Goal: Information Seeking & Learning: Learn about a topic

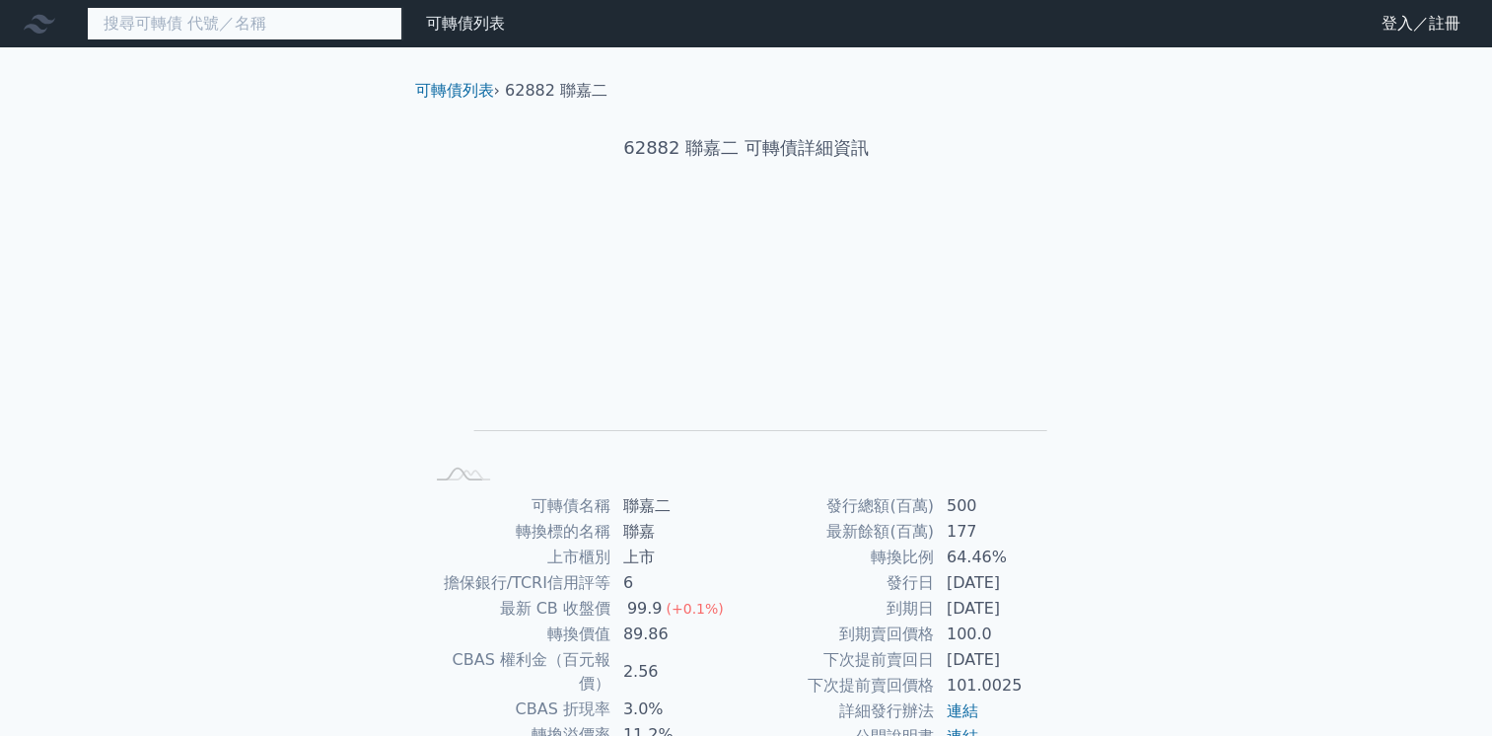
click at [243, 23] on input at bounding box center [244, 24] width 315 height 34
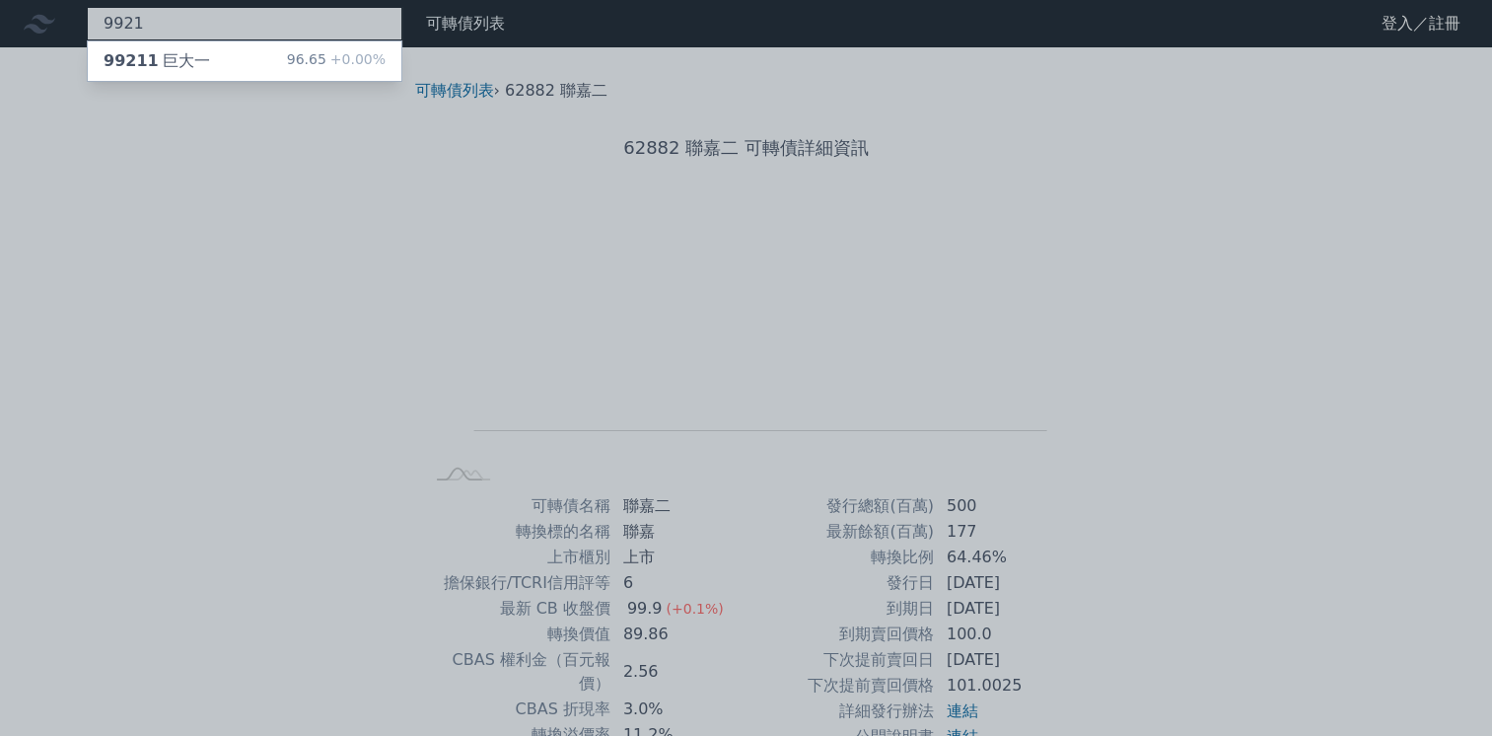
type input "9921"
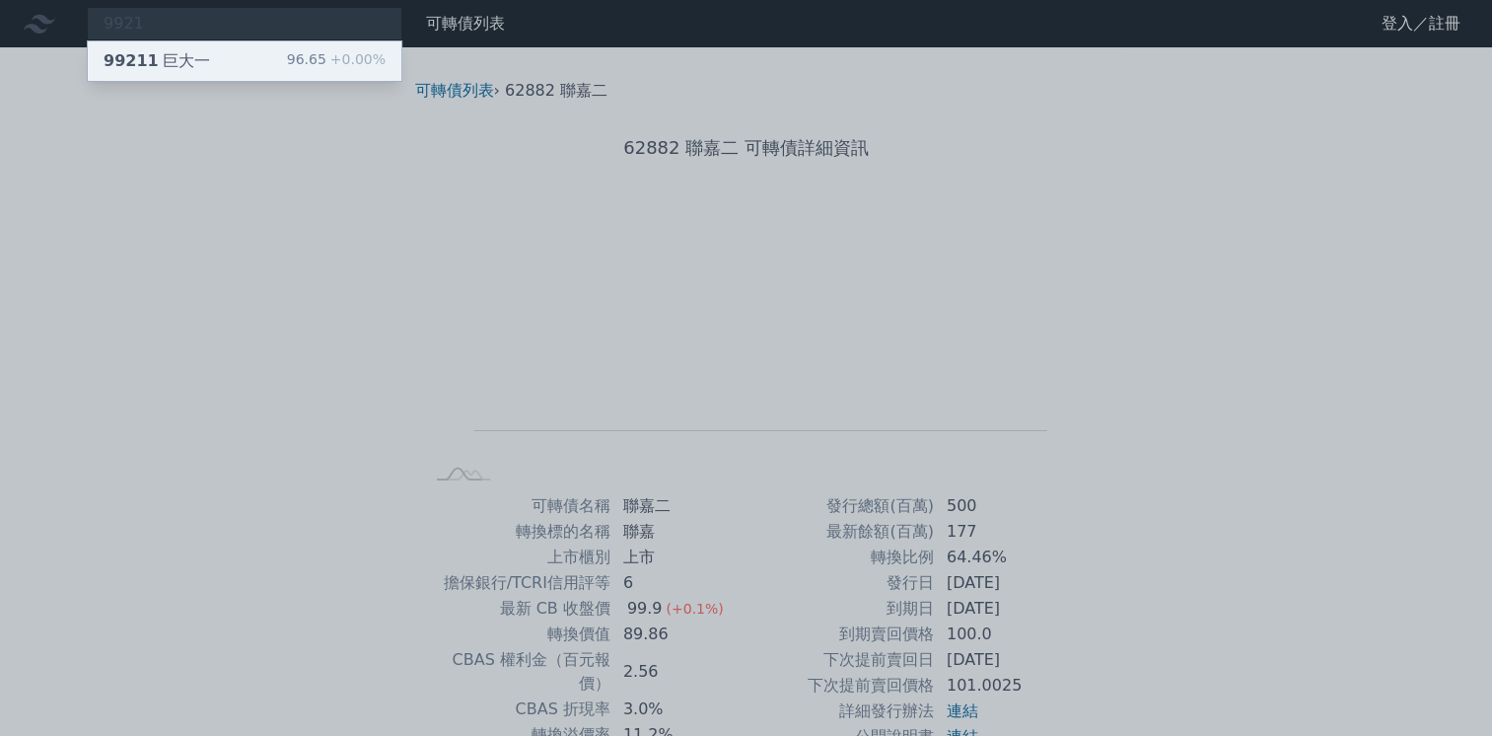
click at [256, 68] on div "99211 巨大一 96.65 +0.00%" at bounding box center [245, 60] width 314 height 39
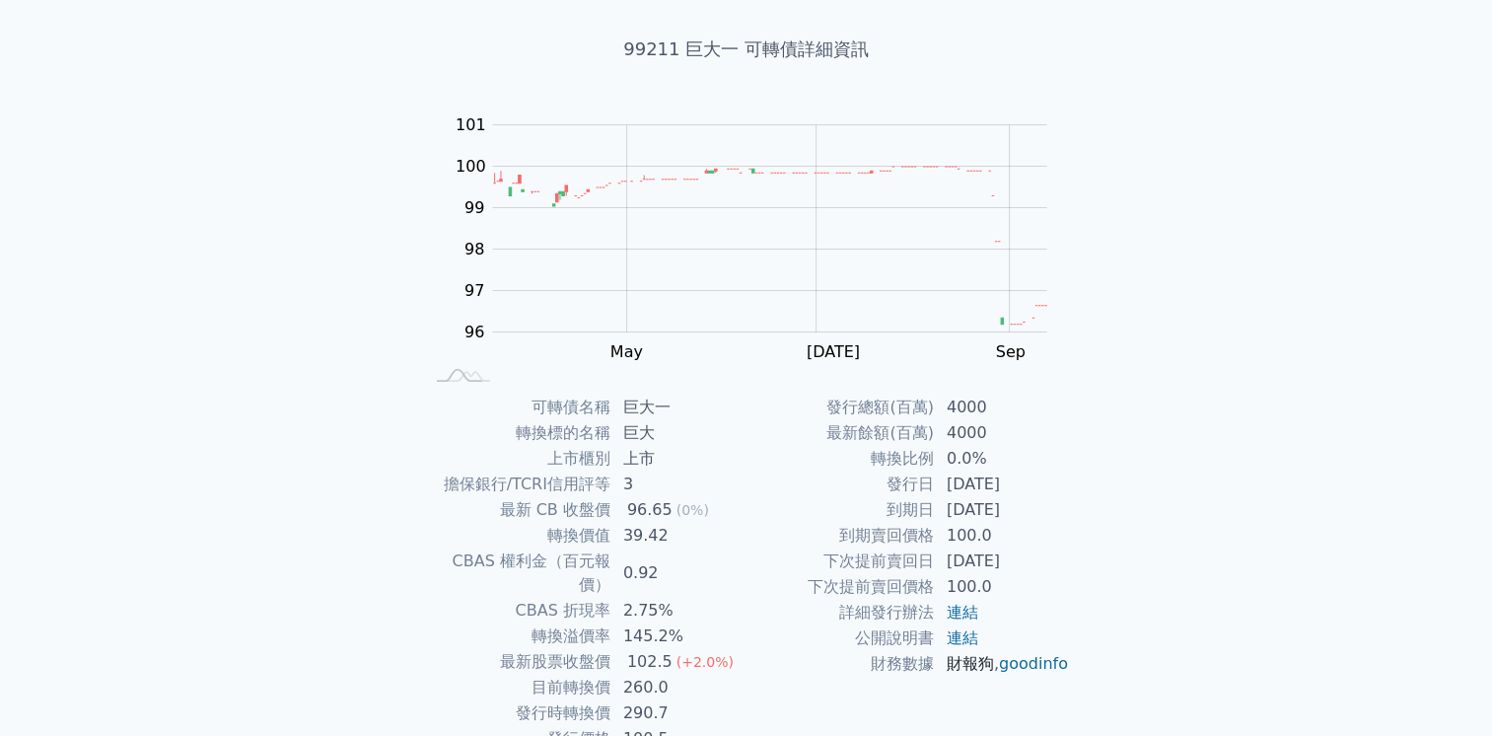
scroll to position [177, 0]
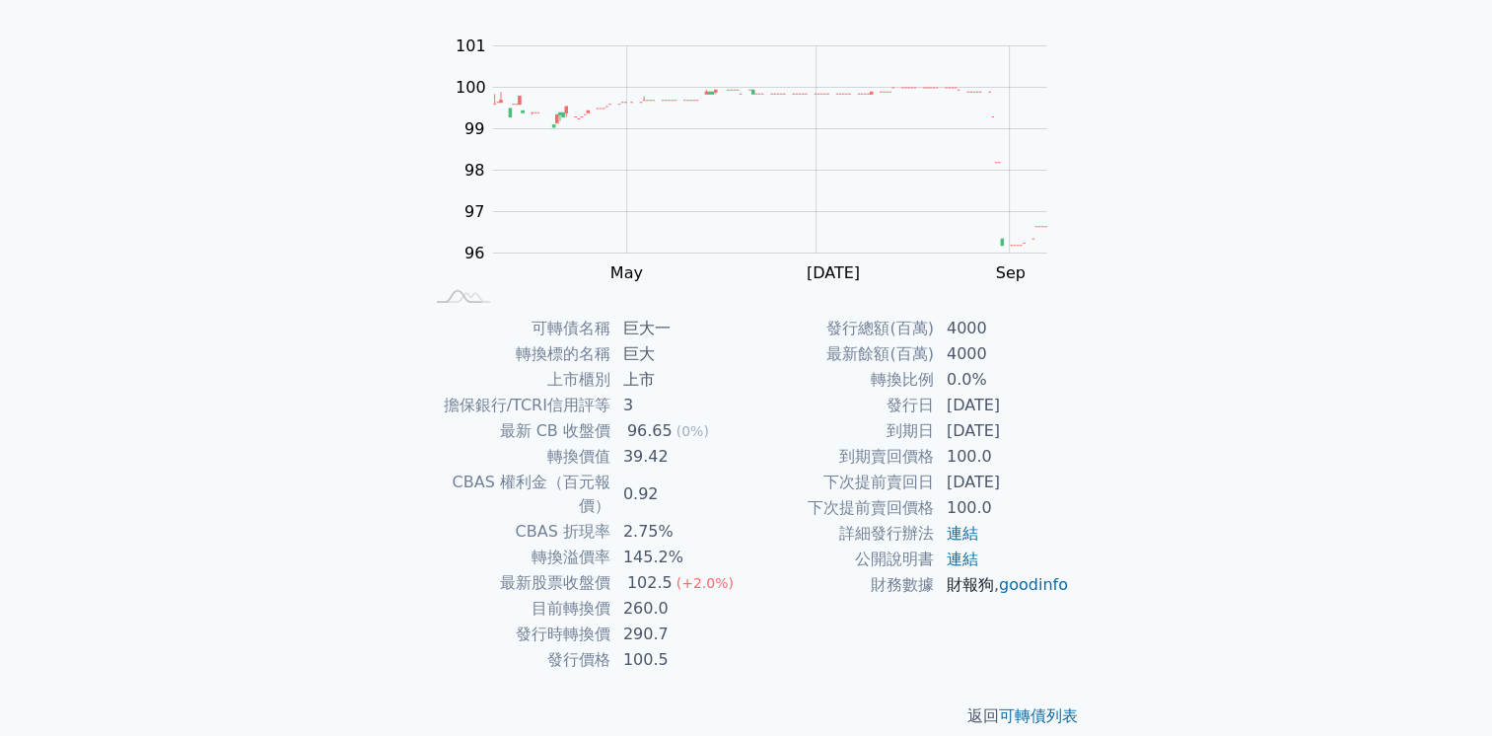
click at [973, 587] on link "財報狗" at bounding box center [969, 584] width 47 height 19
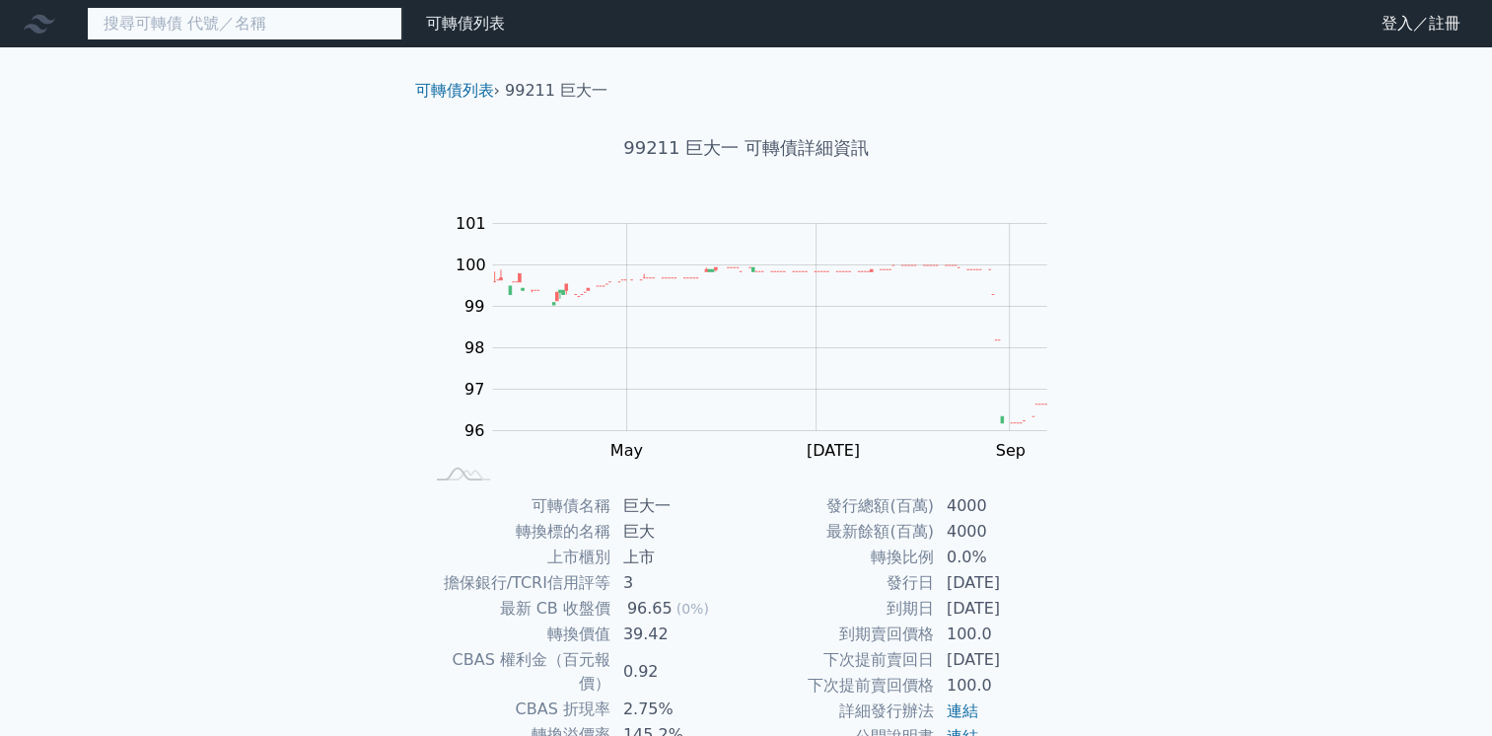
click at [254, 16] on input at bounding box center [244, 24] width 315 height 34
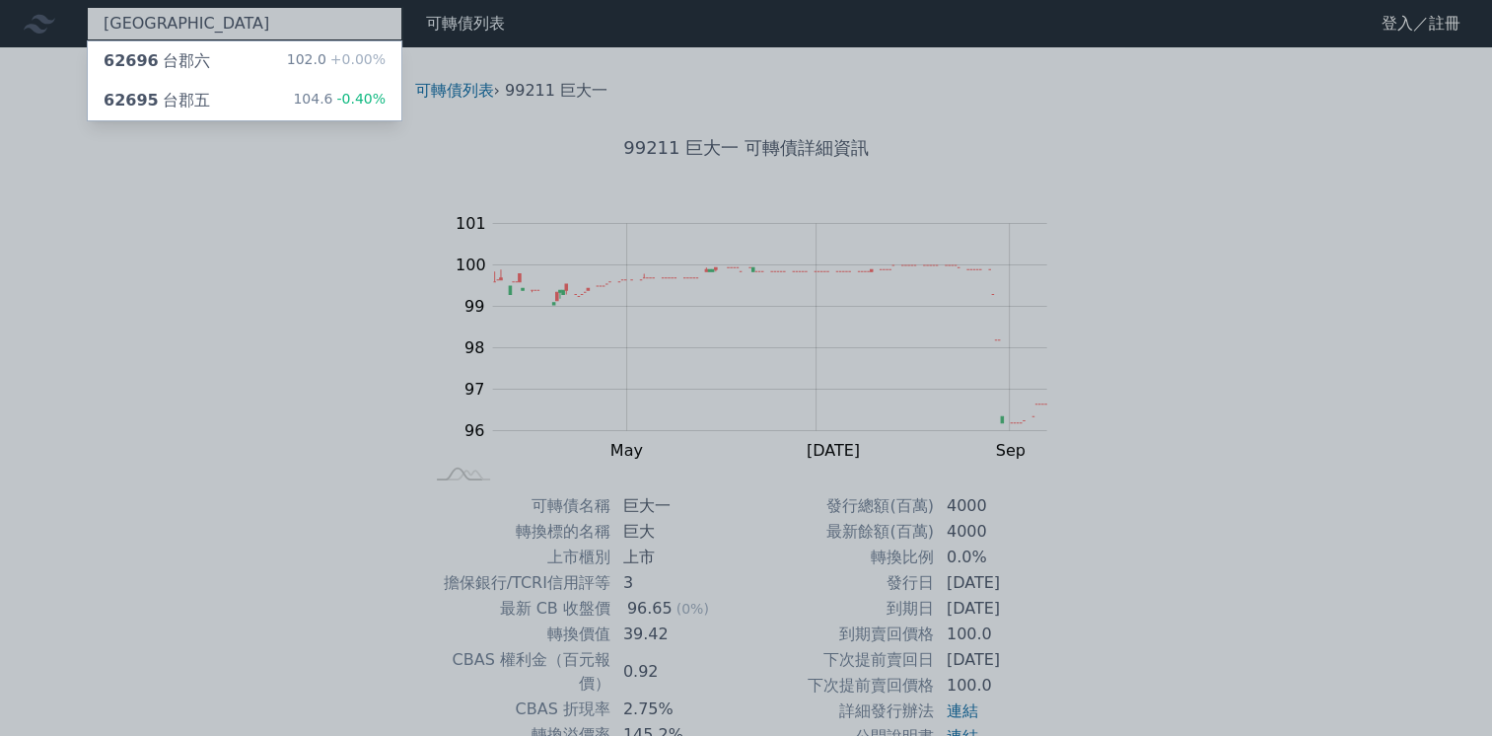
type input "台郡"
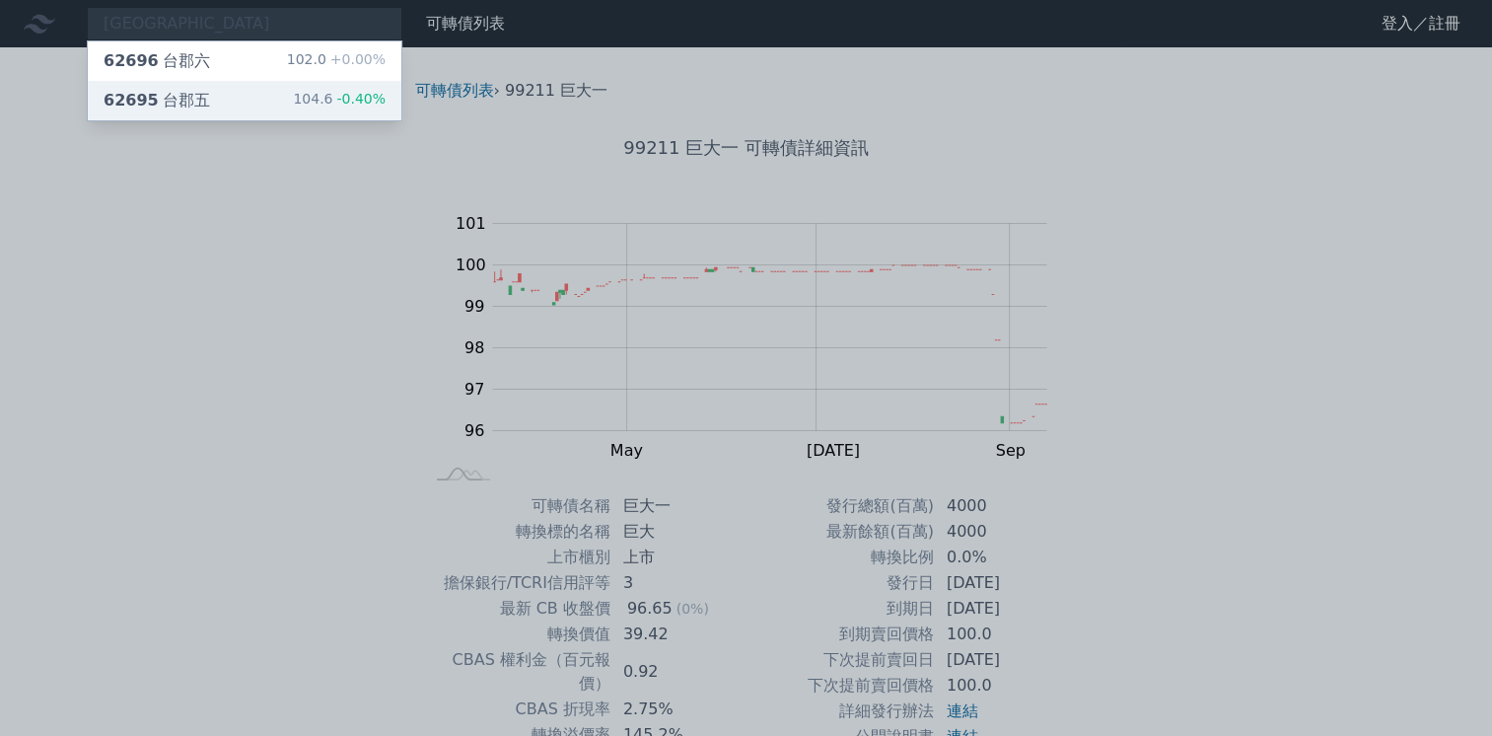
click at [304, 102] on div "104.6 -0.40%" at bounding box center [339, 101] width 93 height 24
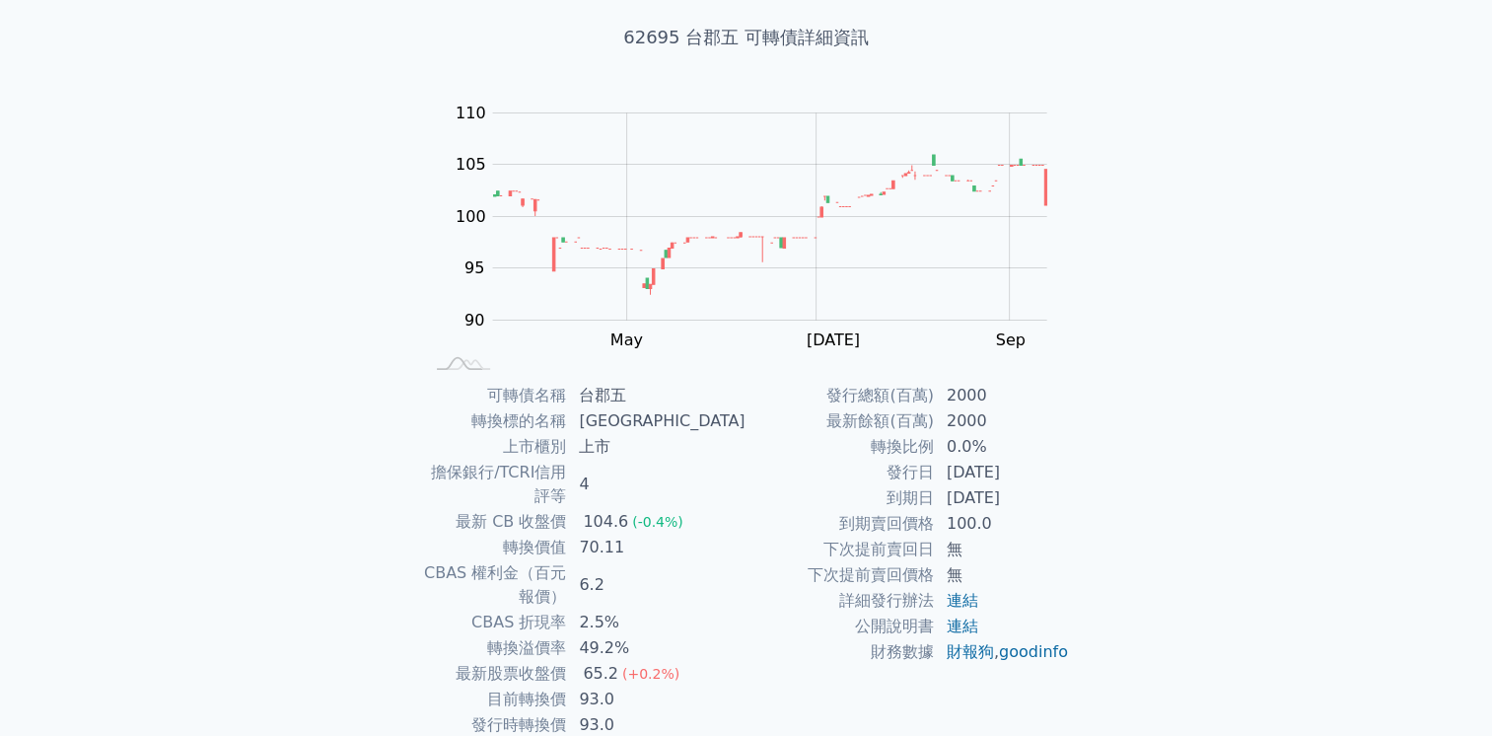
scroll to position [177, 0]
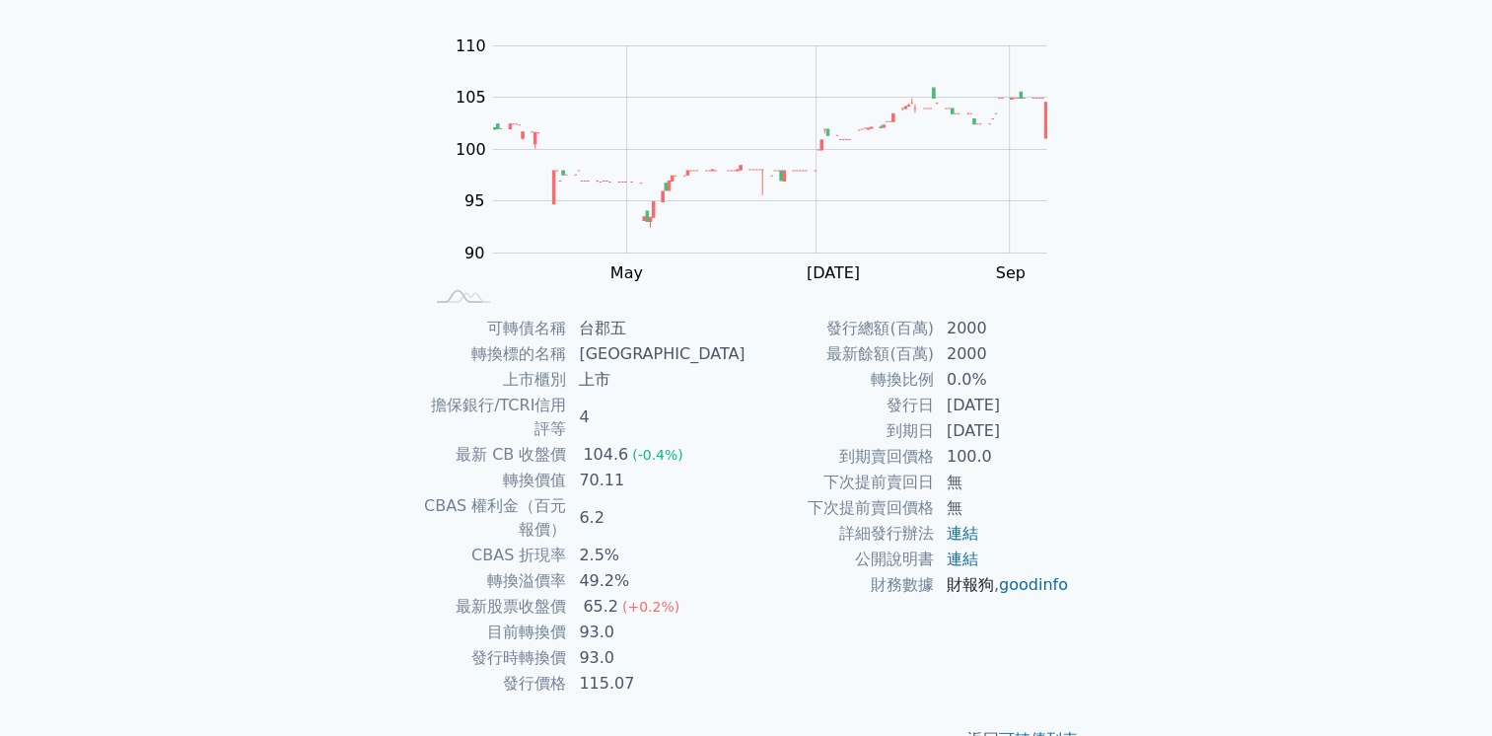
click at [986, 586] on link "財報狗" at bounding box center [969, 584] width 47 height 19
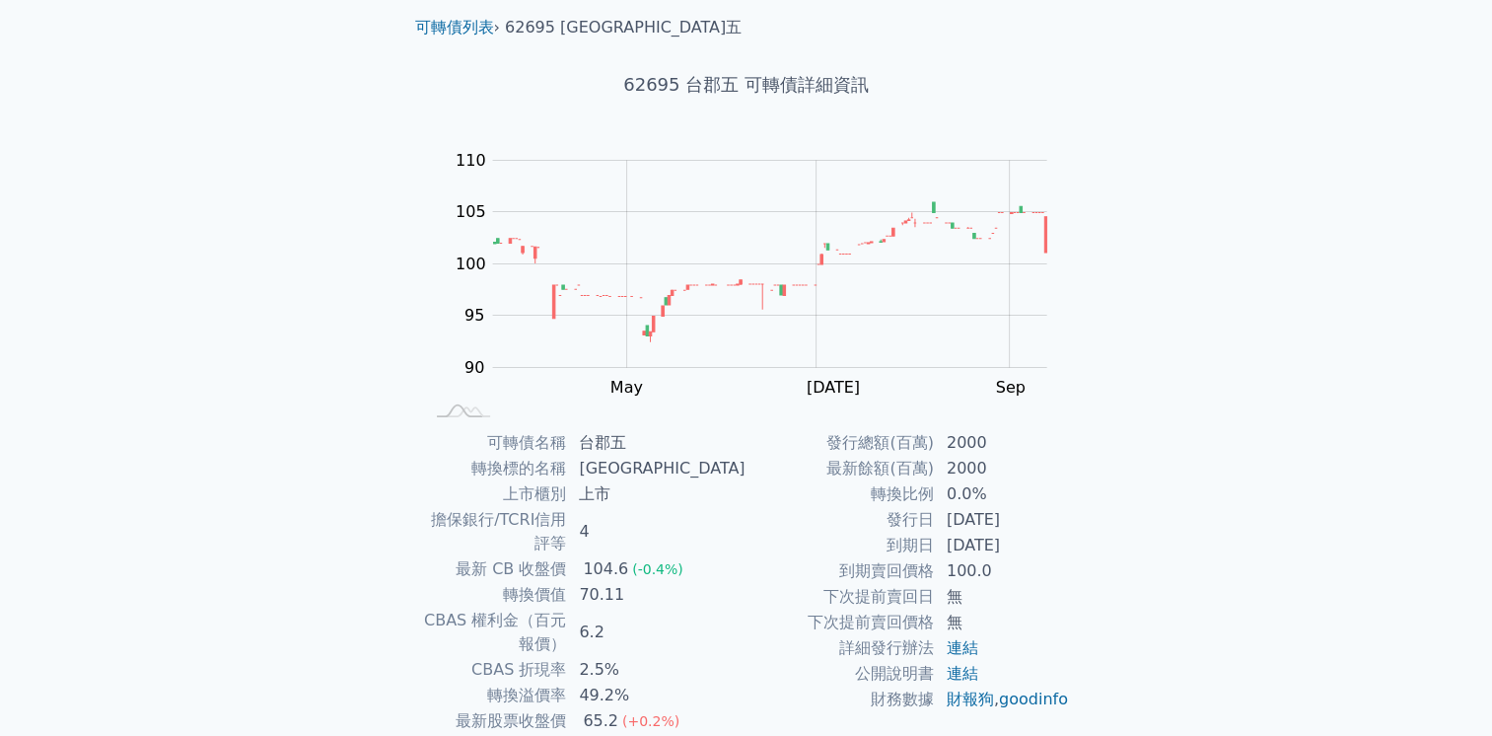
scroll to position [0, 0]
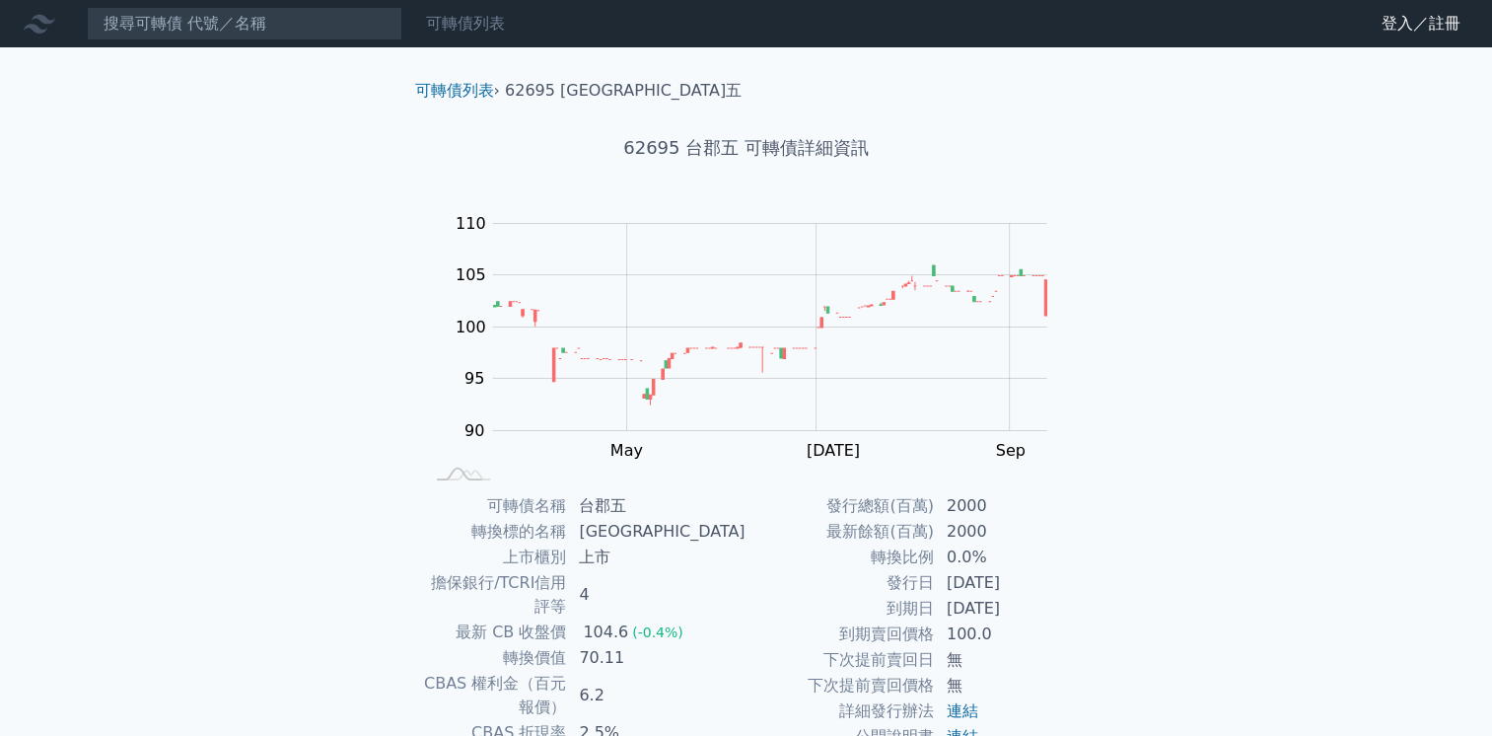
click at [472, 29] on link "可轉債列表" at bounding box center [465, 23] width 79 height 19
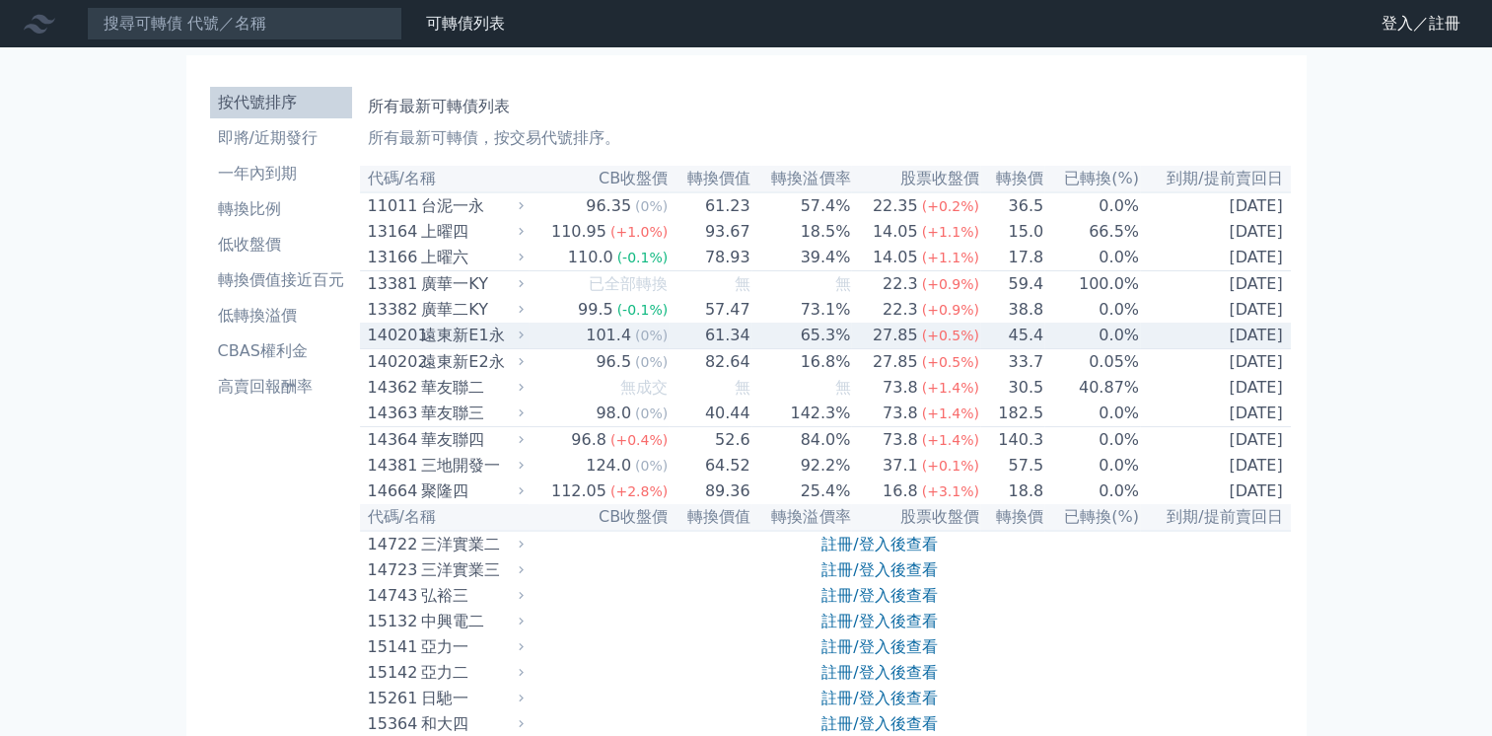
click at [473, 347] on div "遠東新E1永" at bounding box center [470, 335] width 98 height 24
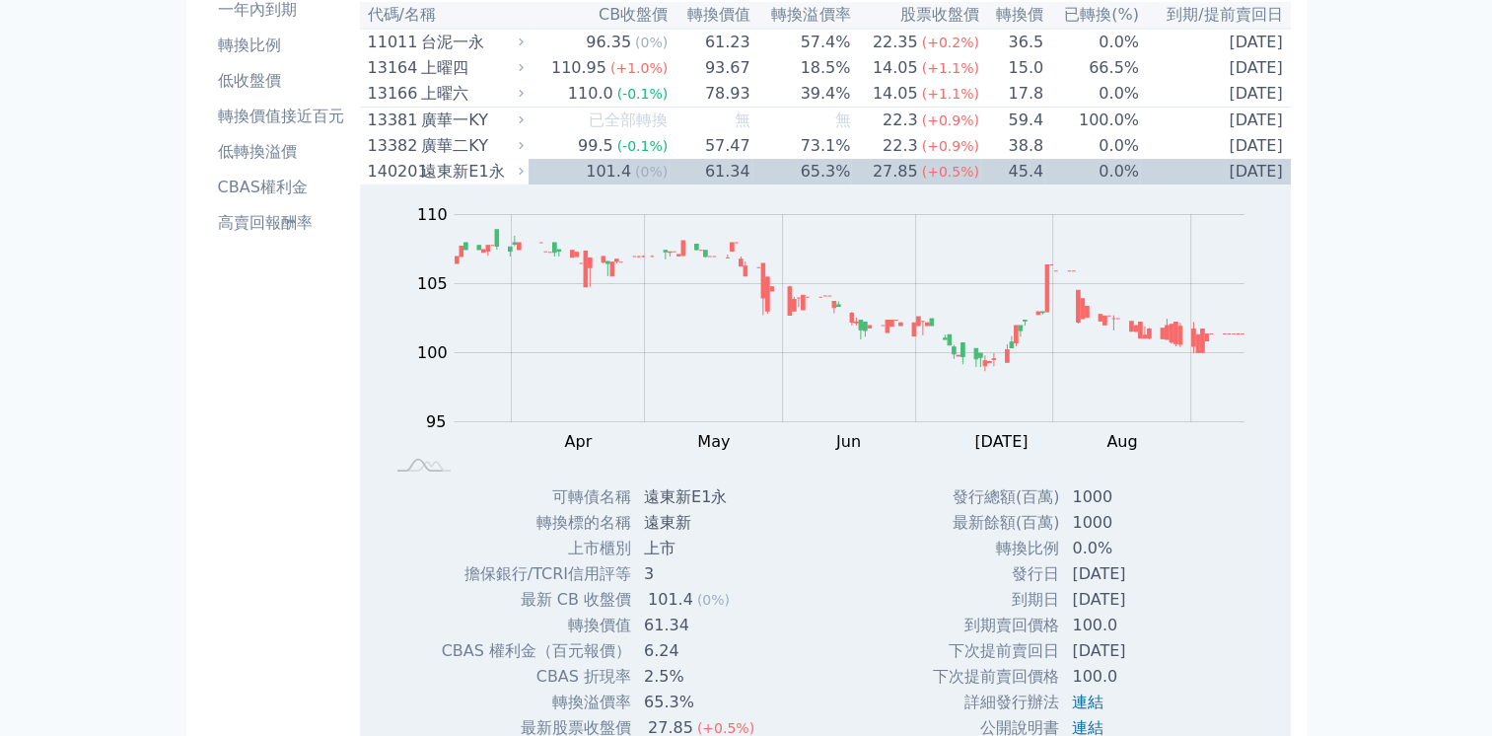
scroll to position [328, 0]
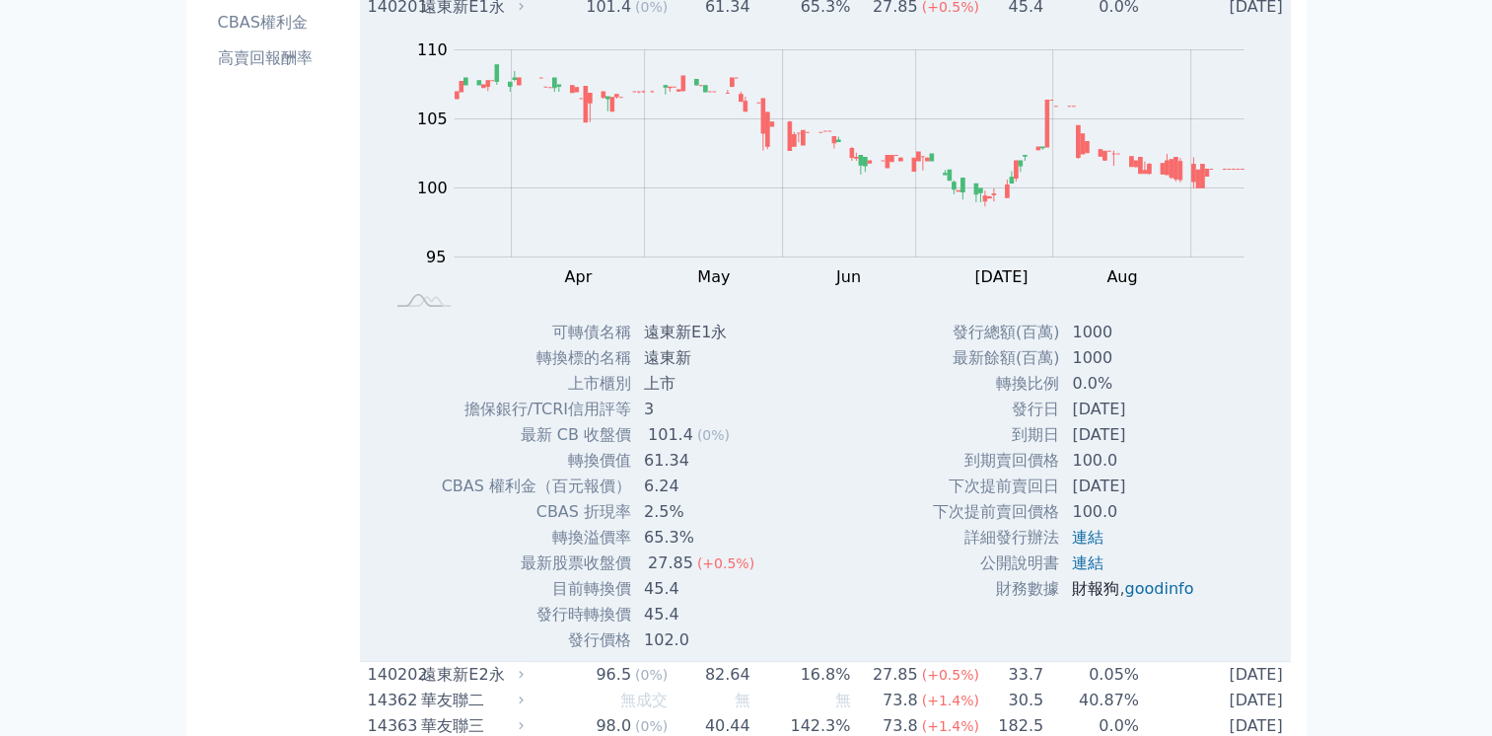
click at [1087, 597] on link "財報狗" at bounding box center [1095, 588] width 47 height 19
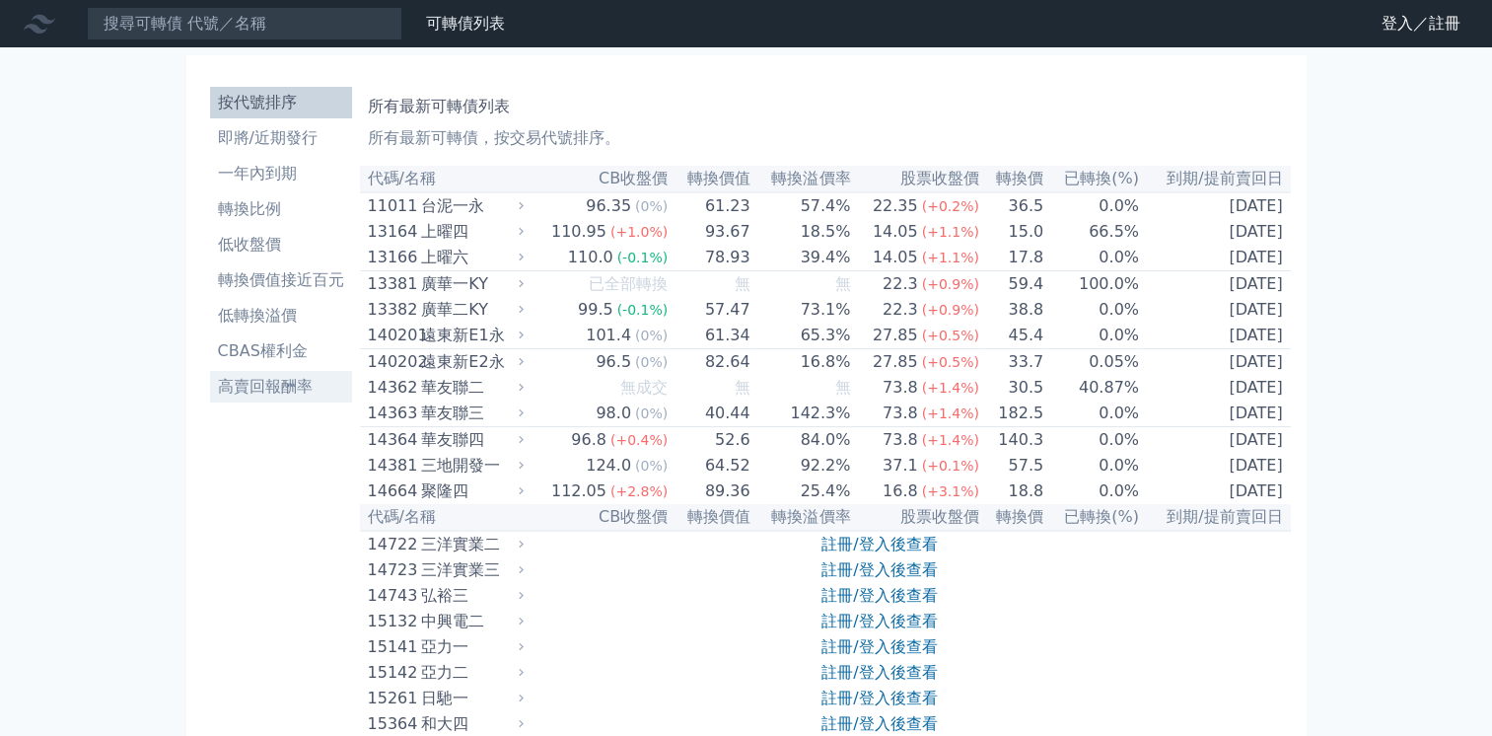
click at [258, 377] on li "高賣回報酬率" at bounding box center [281, 387] width 142 height 24
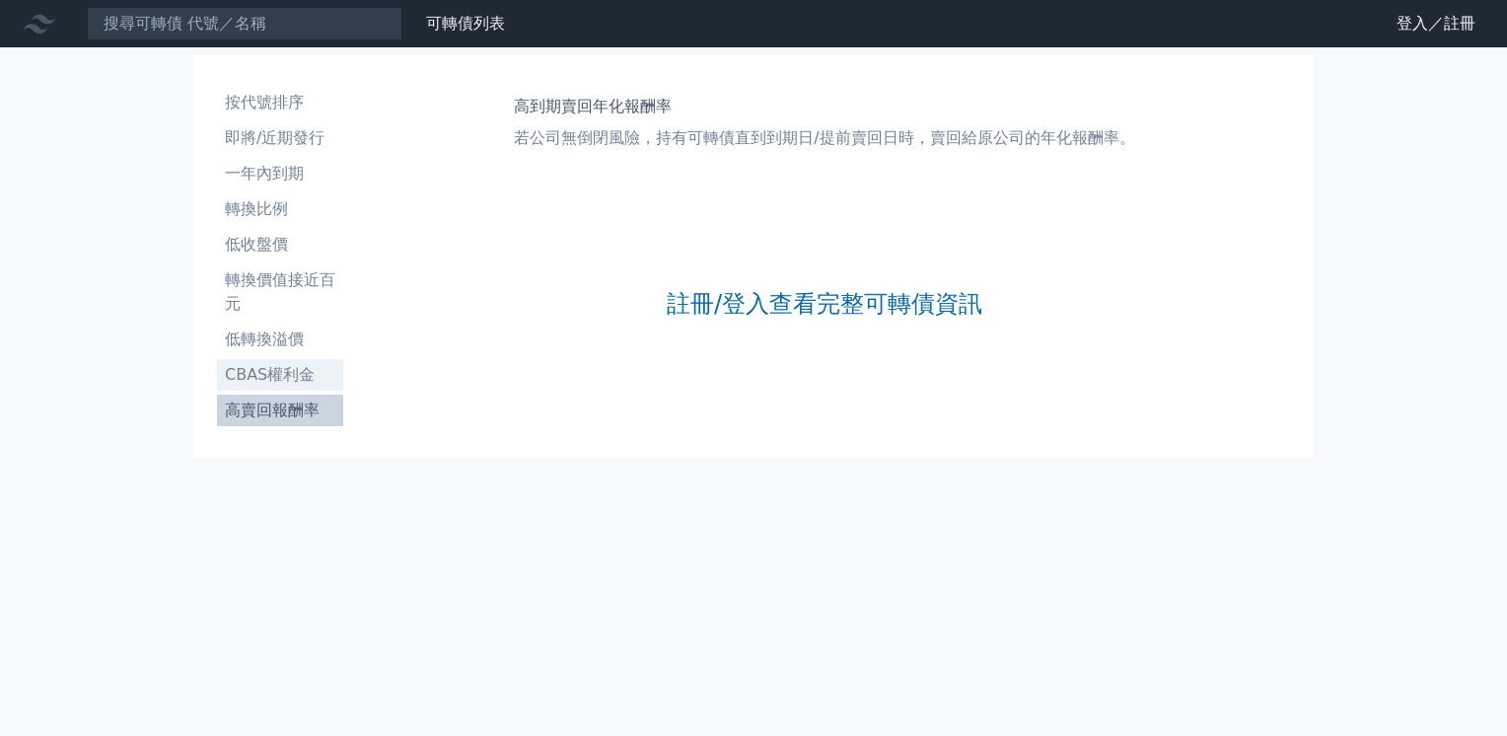
click at [259, 376] on li "CBAS權利金" at bounding box center [280, 375] width 126 height 24
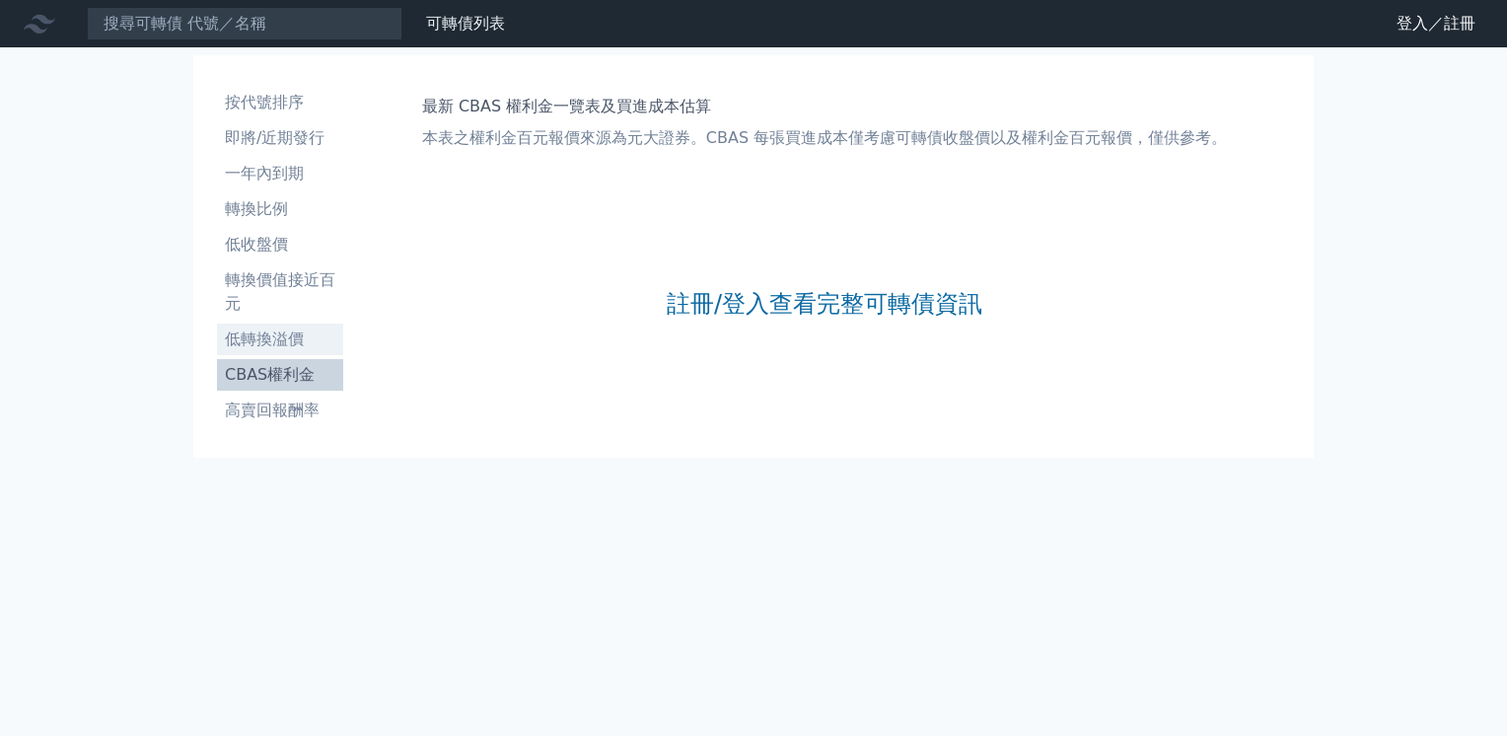
click at [273, 345] on li "低轉換溢價" at bounding box center [280, 339] width 126 height 24
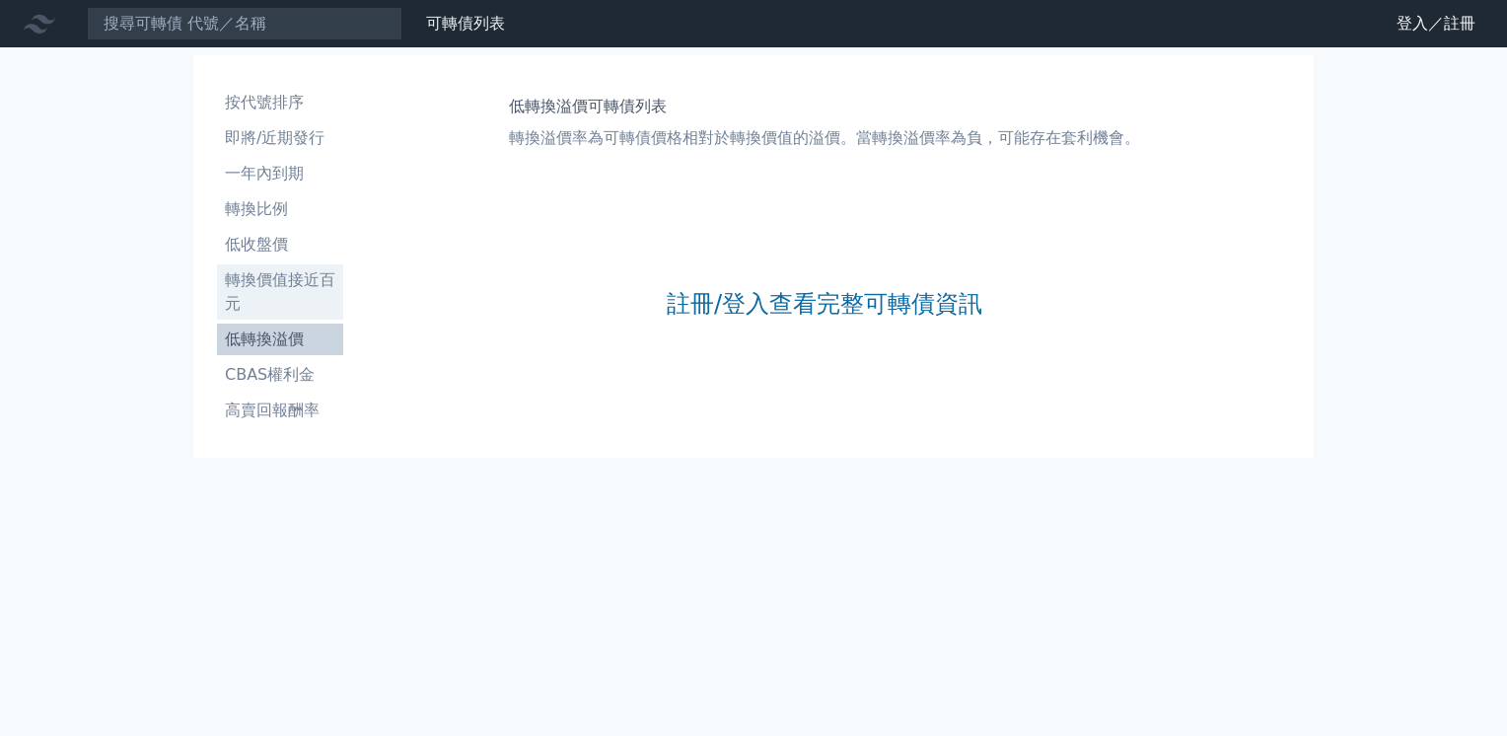
click at [287, 274] on li "轉換價值接近百元" at bounding box center [280, 291] width 126 height 47
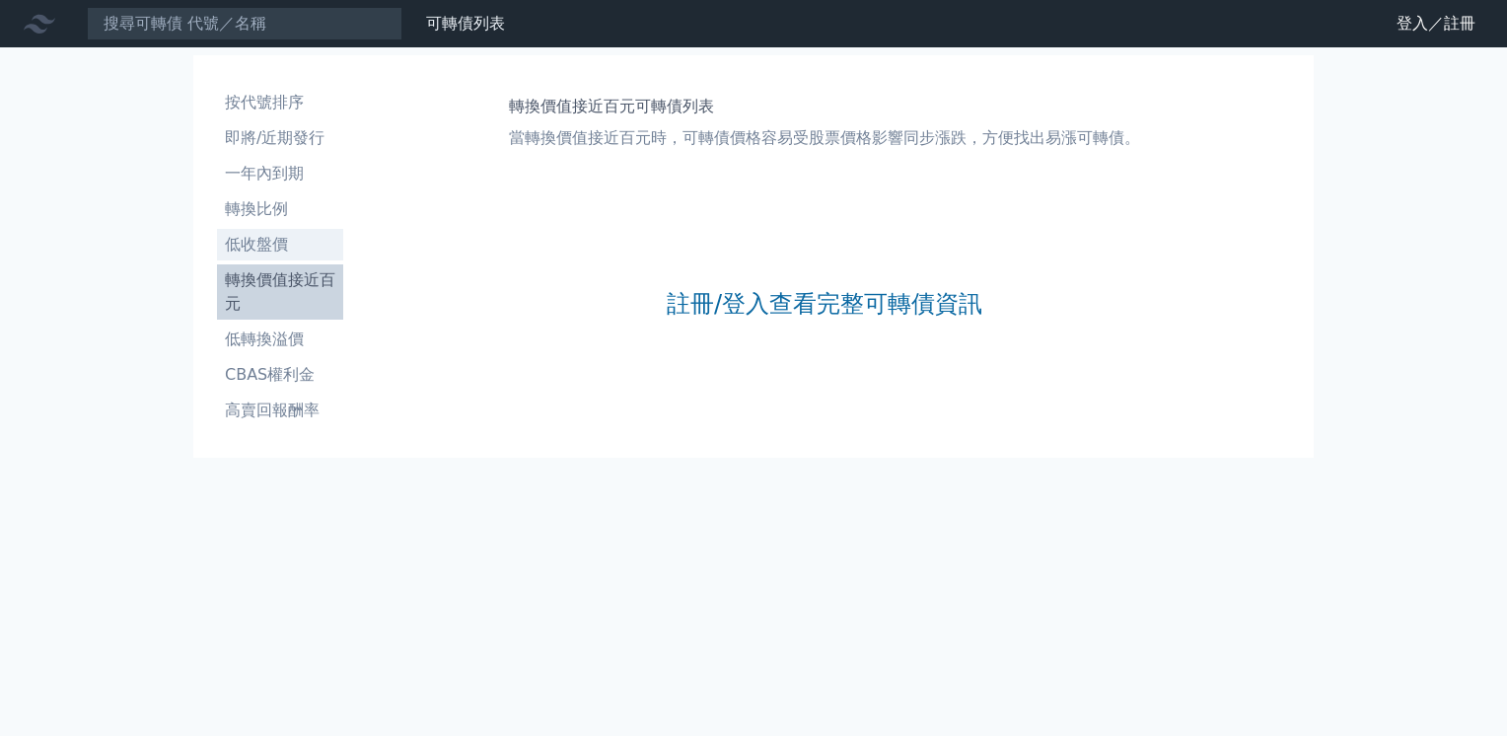
click at [259, 237] on li "低收盤價" at bounding box center [280, 245] width 126 height 24
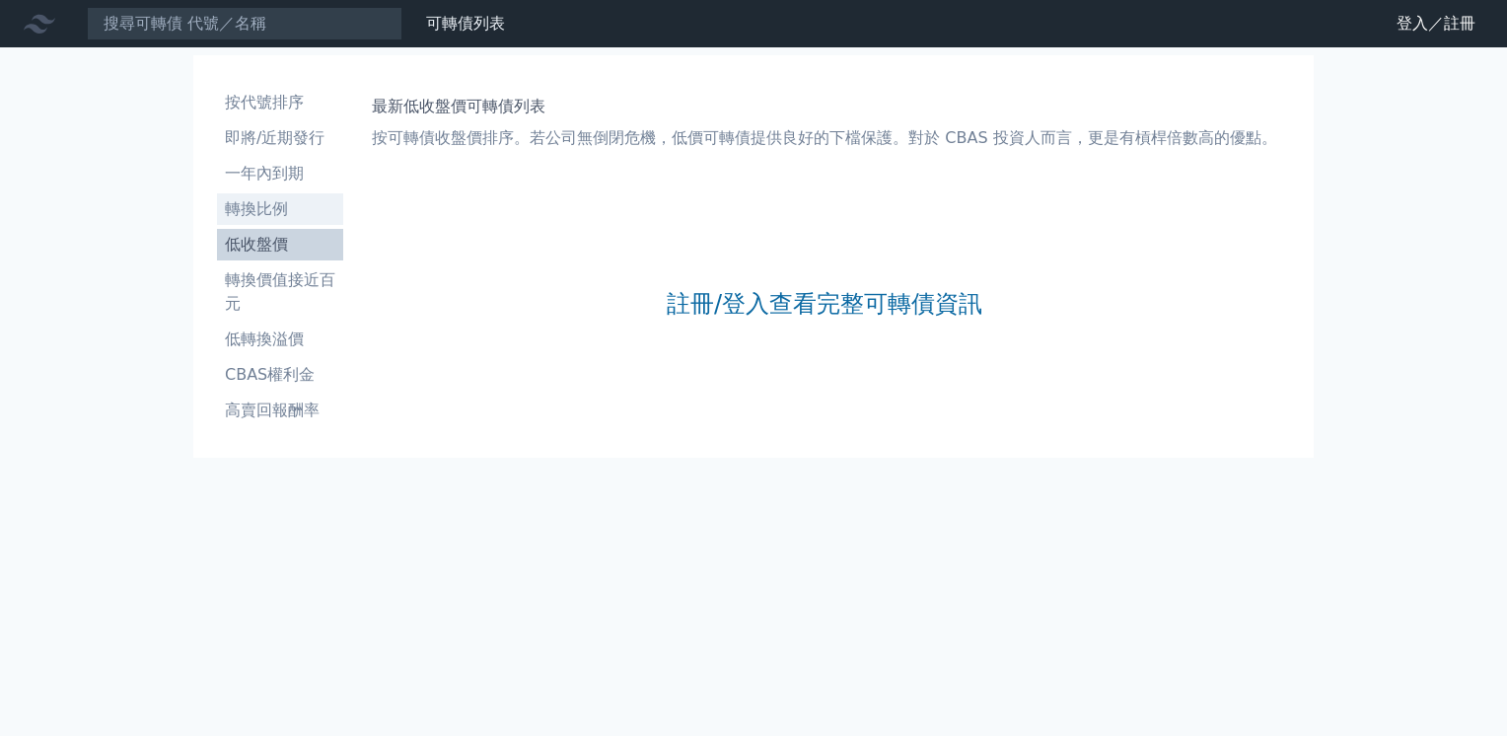
click at [261, 212] on li "轉換比例" at bounding box center [280, 209] width 126 height 24
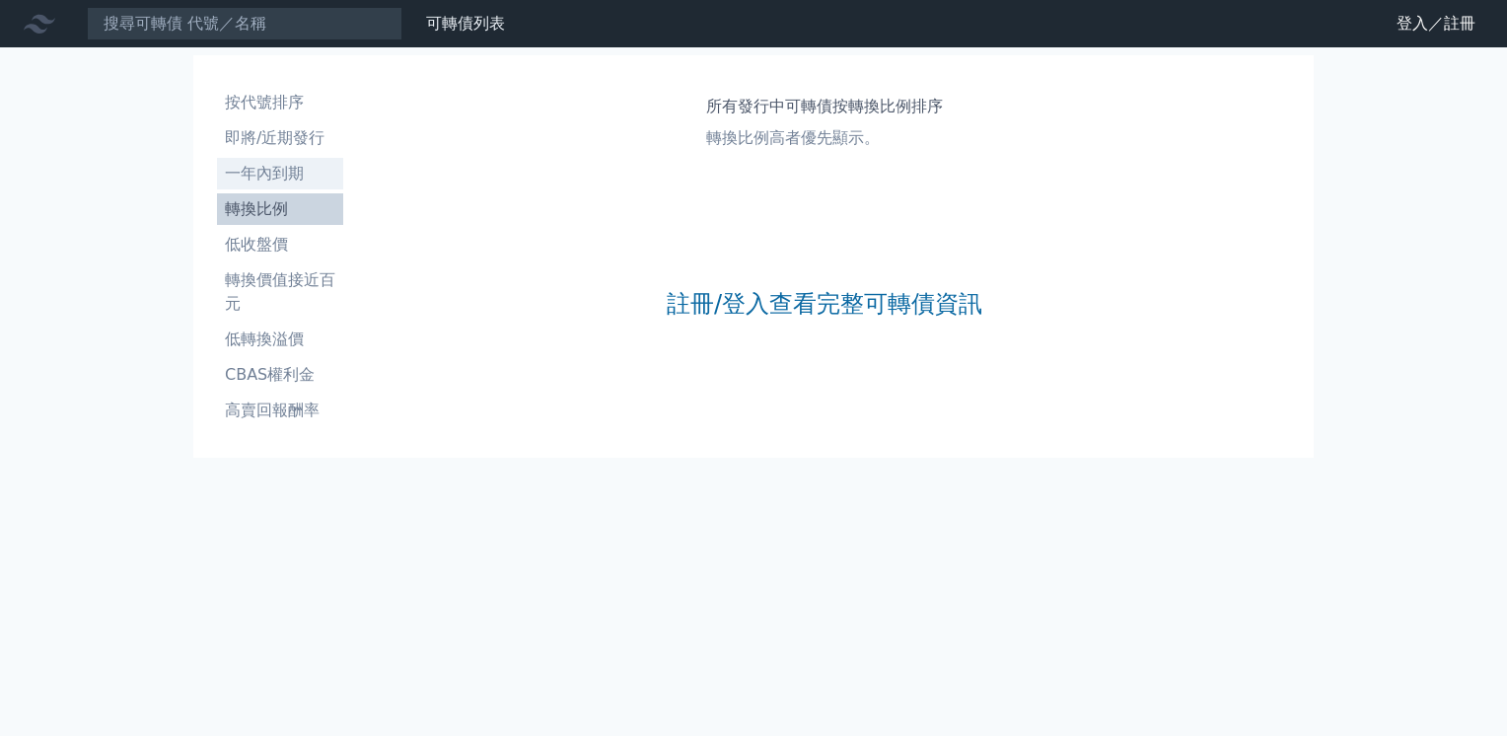
click at [264, 175] on li "一年內到期" at bounding box center [280, 174] width 126 height 24
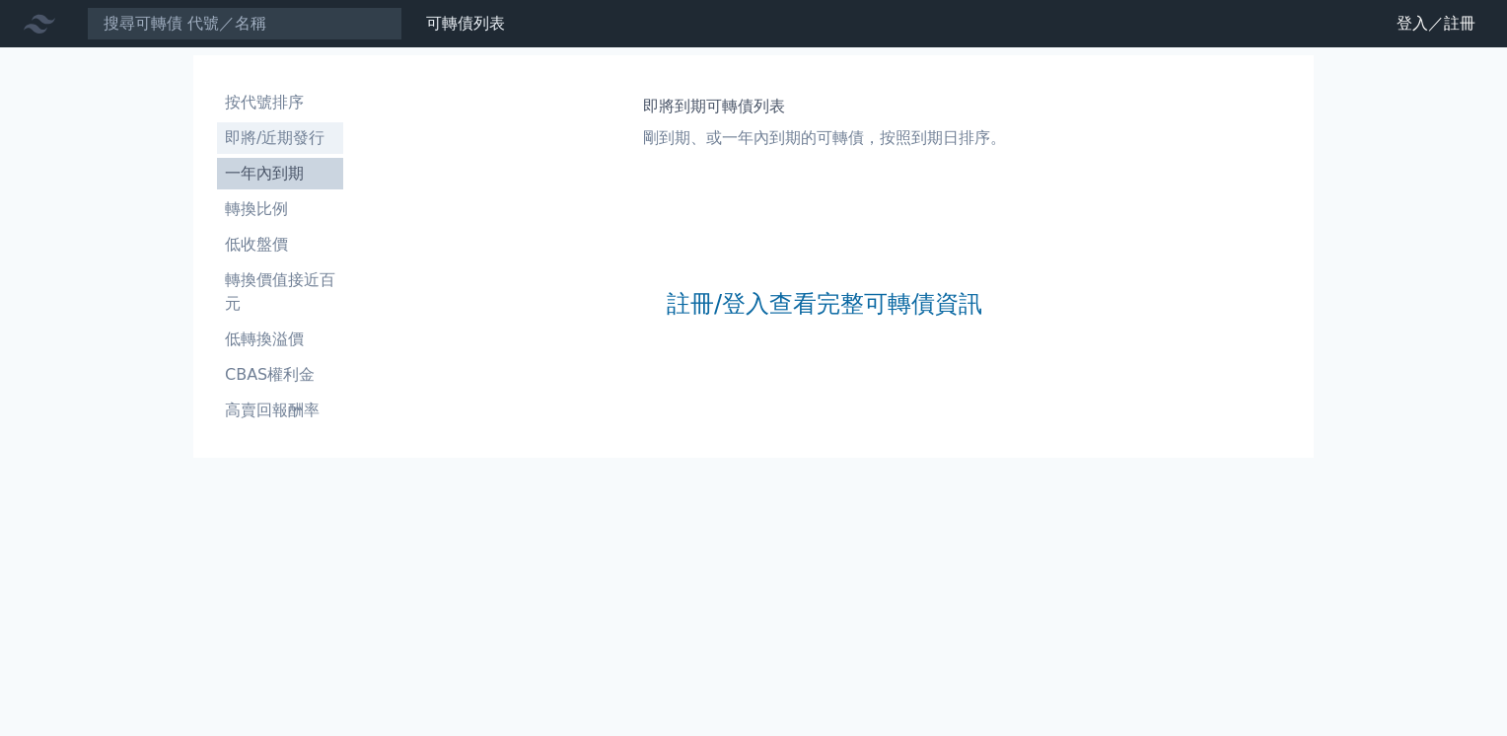
click at [286, 128] on li "即將/近期發行" at bounding box center [280, 138] width 126 height 24
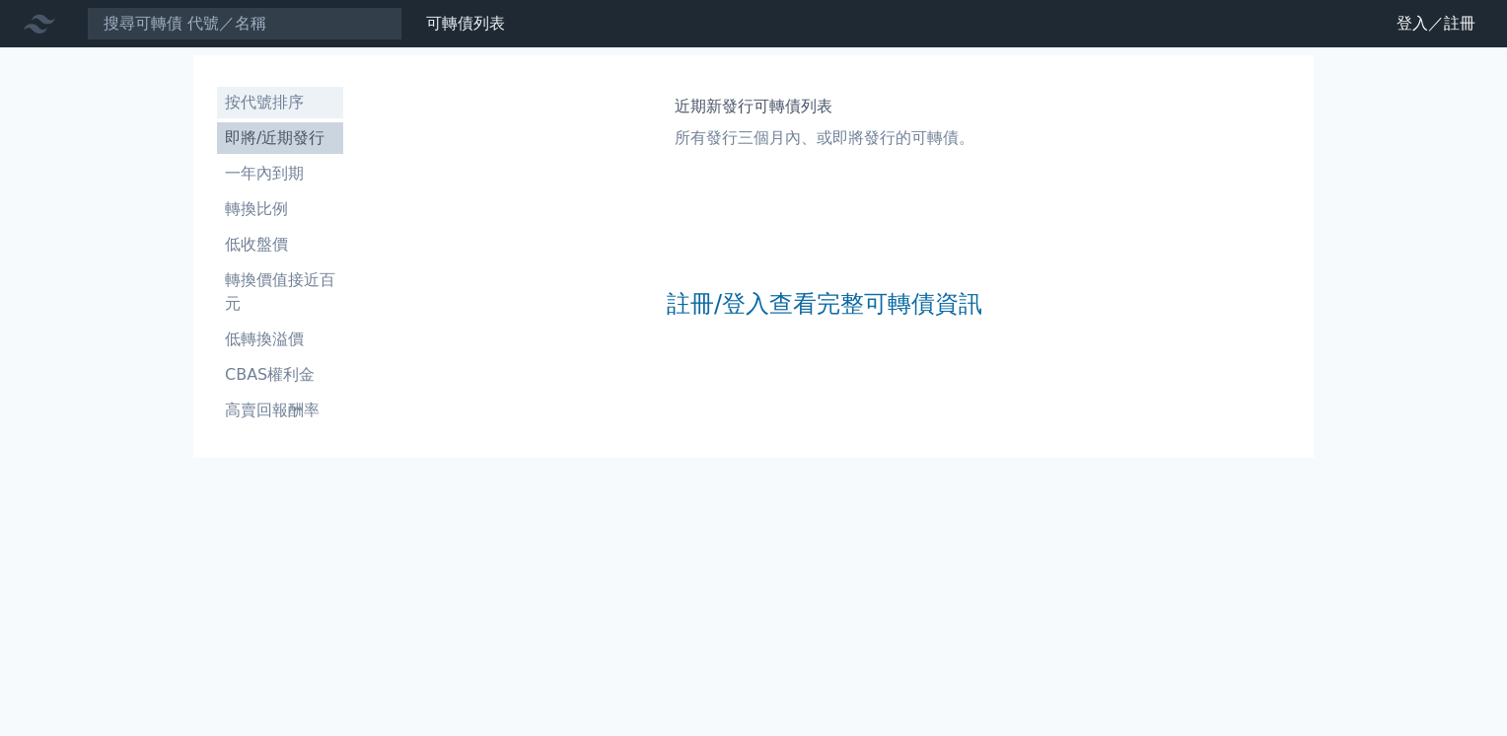
click at [268, 105] on li "按代號排序" at bounding box center [280, 103] width 126 height 24
